Goal: Navigation & Orientation: Find specific page/section

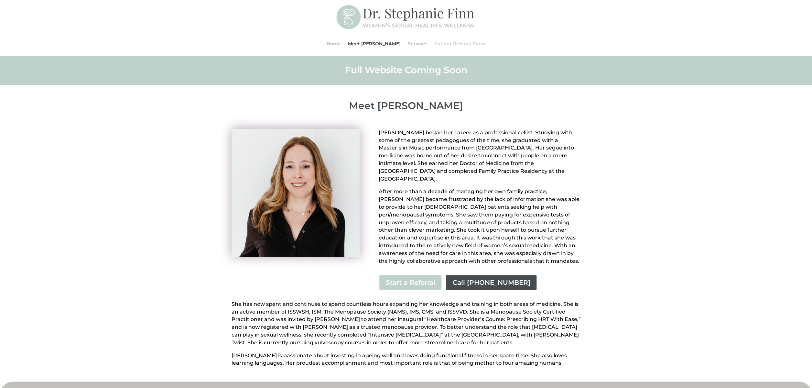
click at [448, 46] on link "Patient Referral Form" at bounding box center [459, 43] width 51 height 25
click at [447, 42] on link "Patient Referral Form" at bounding box center [459, 43] width 51 height 25
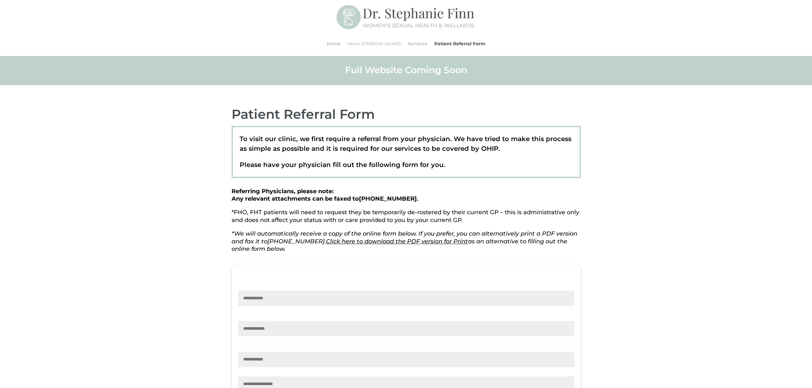
click at [379, 43] on link "Meet [PERSON_NAME]" at bounding box center [374, 43] width 53 height 25
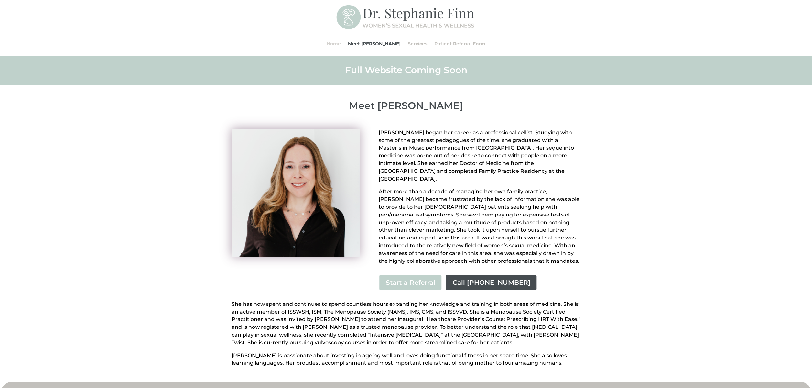
click at [341, 42] on link "Home" at bounding box center [334, 43] width 14 height 25
